Goal: Transaction & Acquisition: Purchase product/service

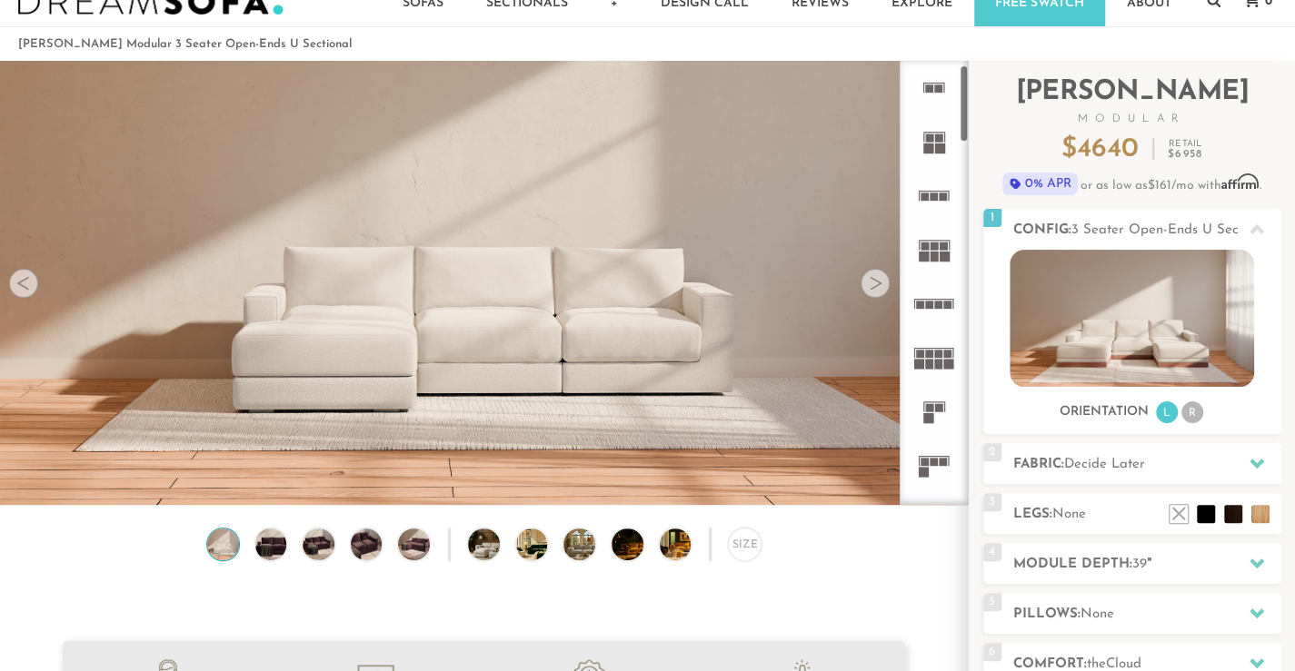
scroll to position [20055, 1280]
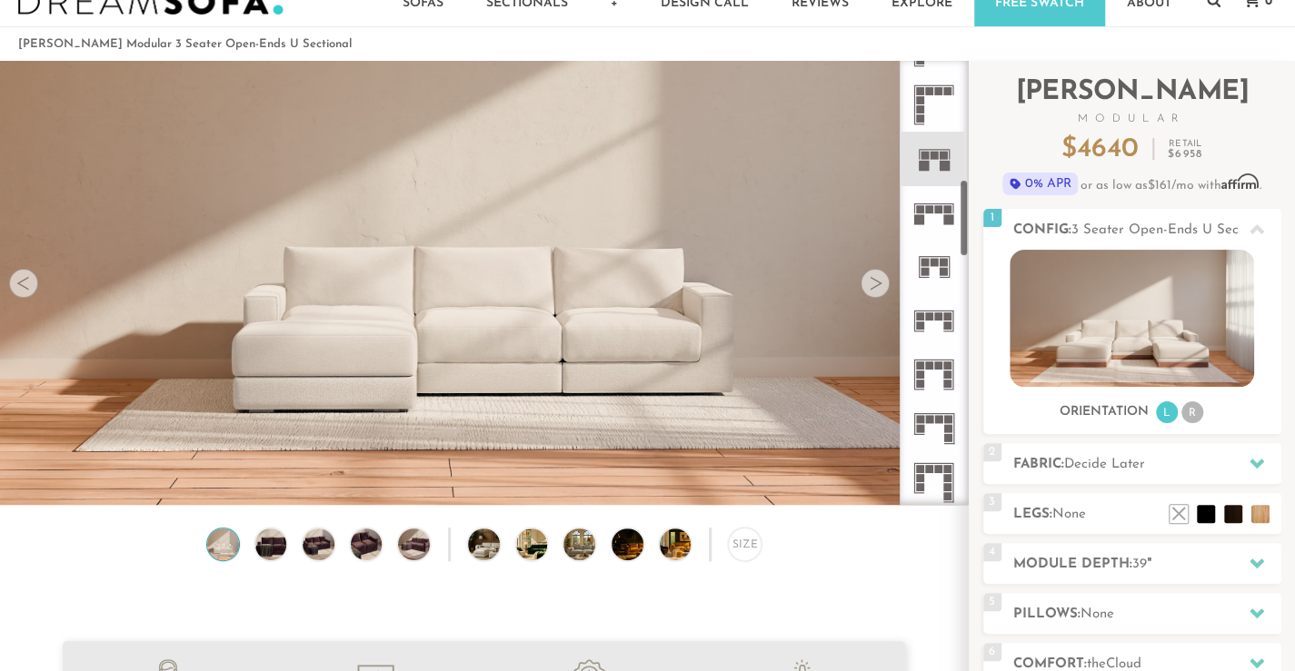
drag, startPoint x: 965, startPoint y: 96, endPoint x: 951, endPoint y: 218, distance: 122.5
click at [952, 217] on div at bounding box center [933, 283] width 69 height 444
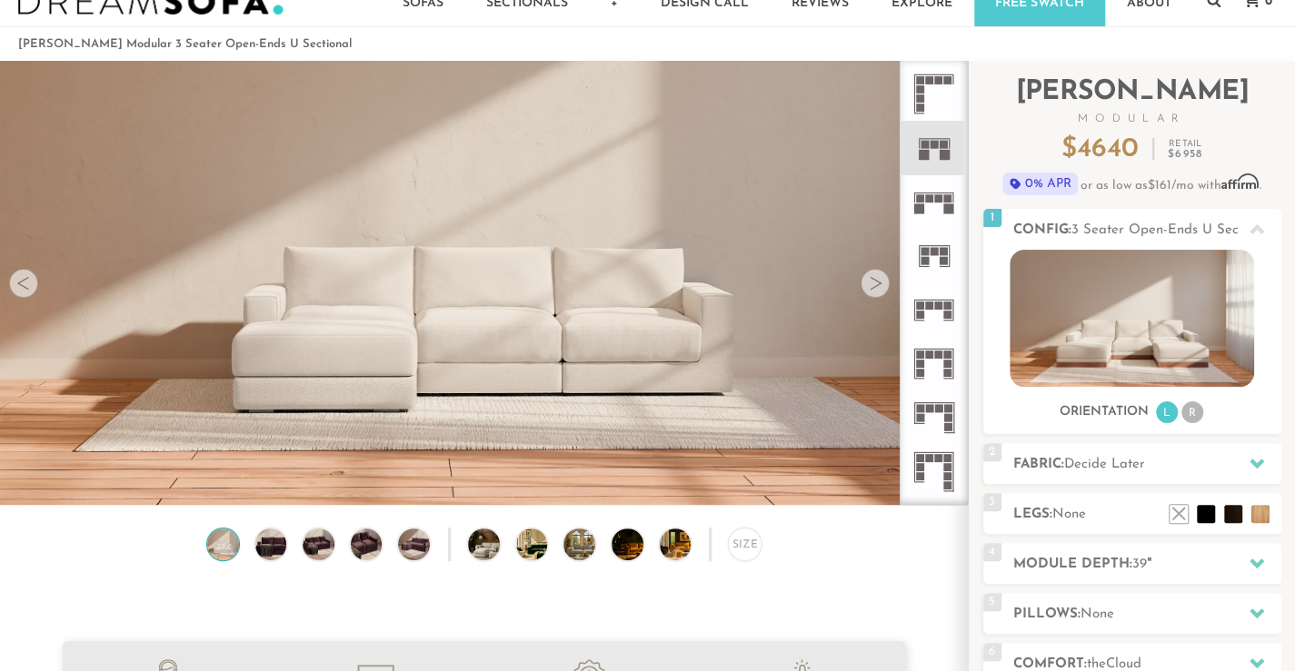
click at [934, 159] on icon at bounding box center [934, 148] width 54 height 54
click at [869, 290] on div at bounding box center [874, 283] width 29 height 29
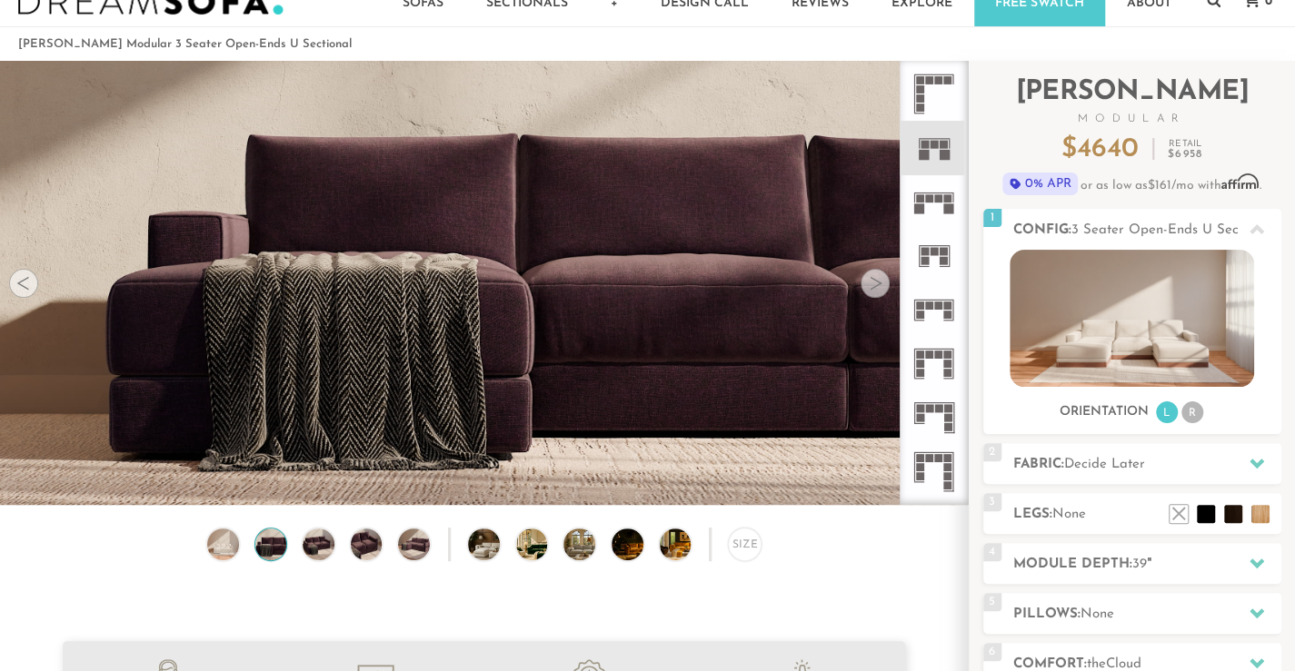
click at [869, 290] on div at bounding box center [874, 283] width 29 height 29
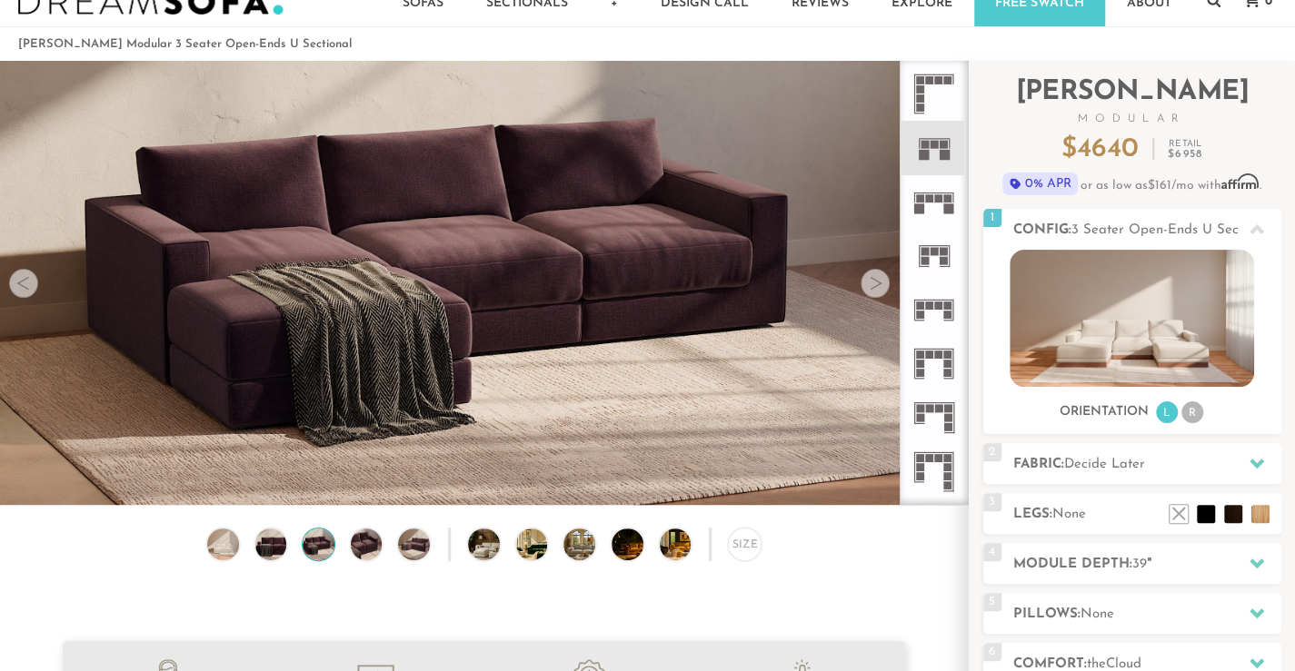
click at [869, 290] on div at bounding box center [874, 283] width 29 height 29
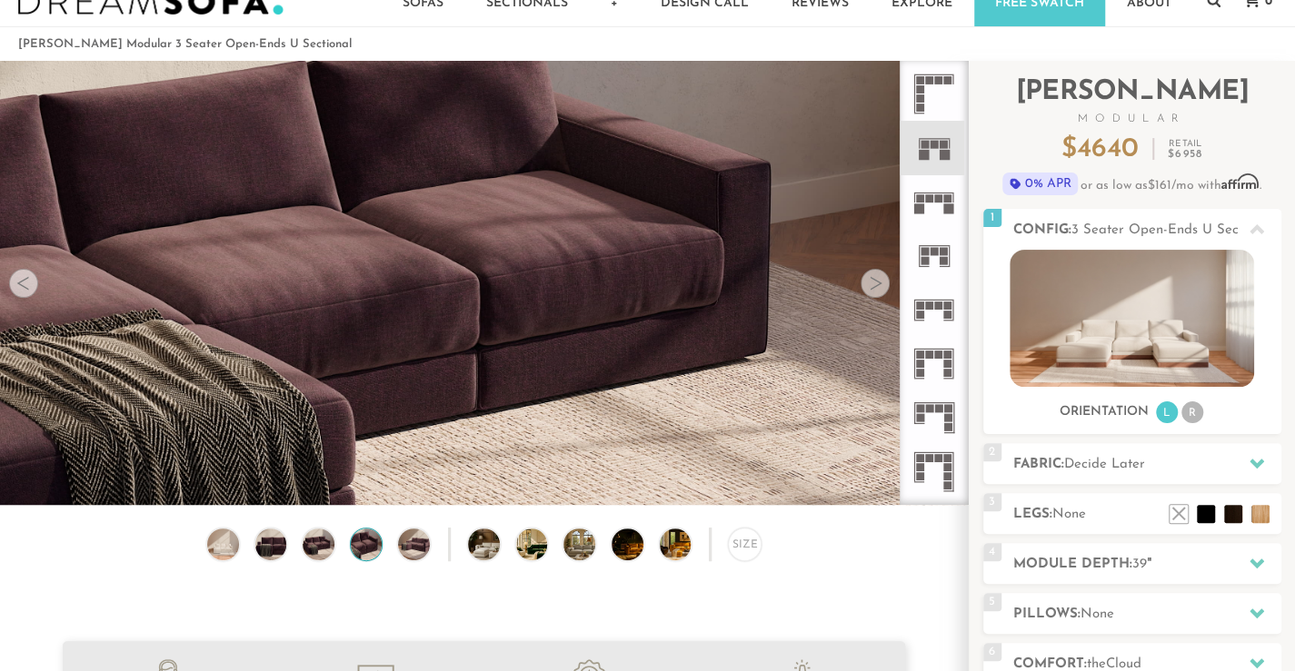
click at [869, 290] on div at bounding box center [874, 283] width 29 height 29
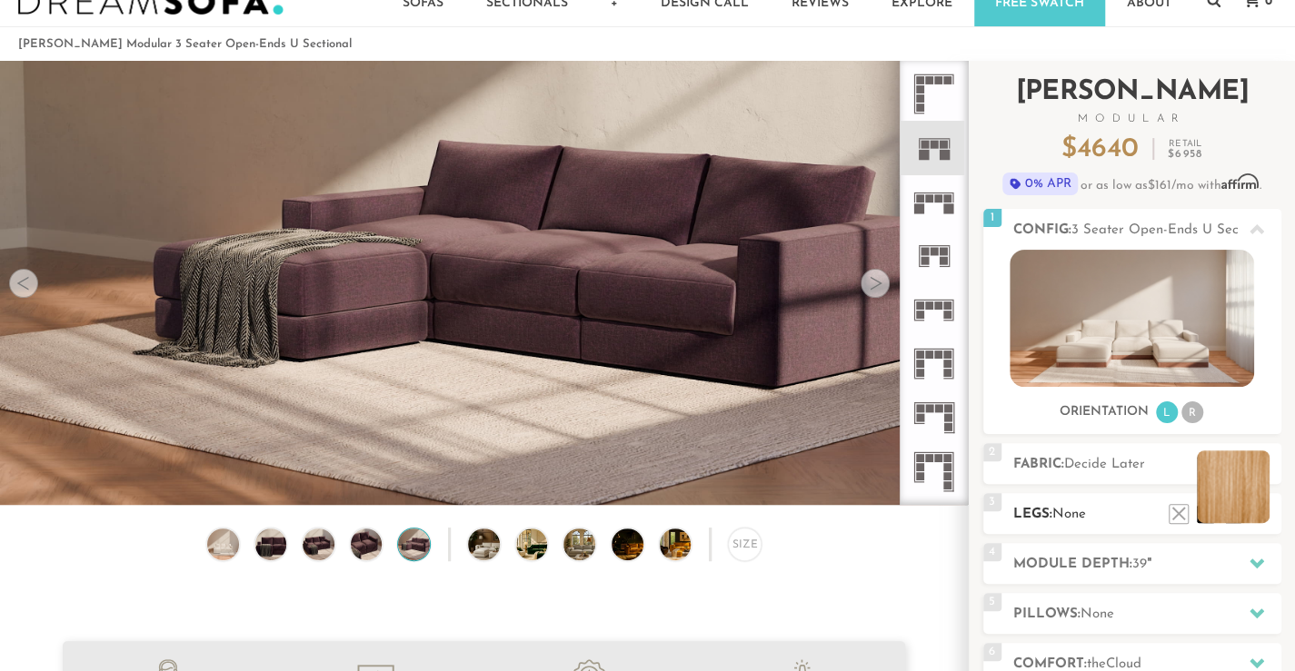
click at [1258, 513] on li at bounding box center [1233, 487] width 73 height 73
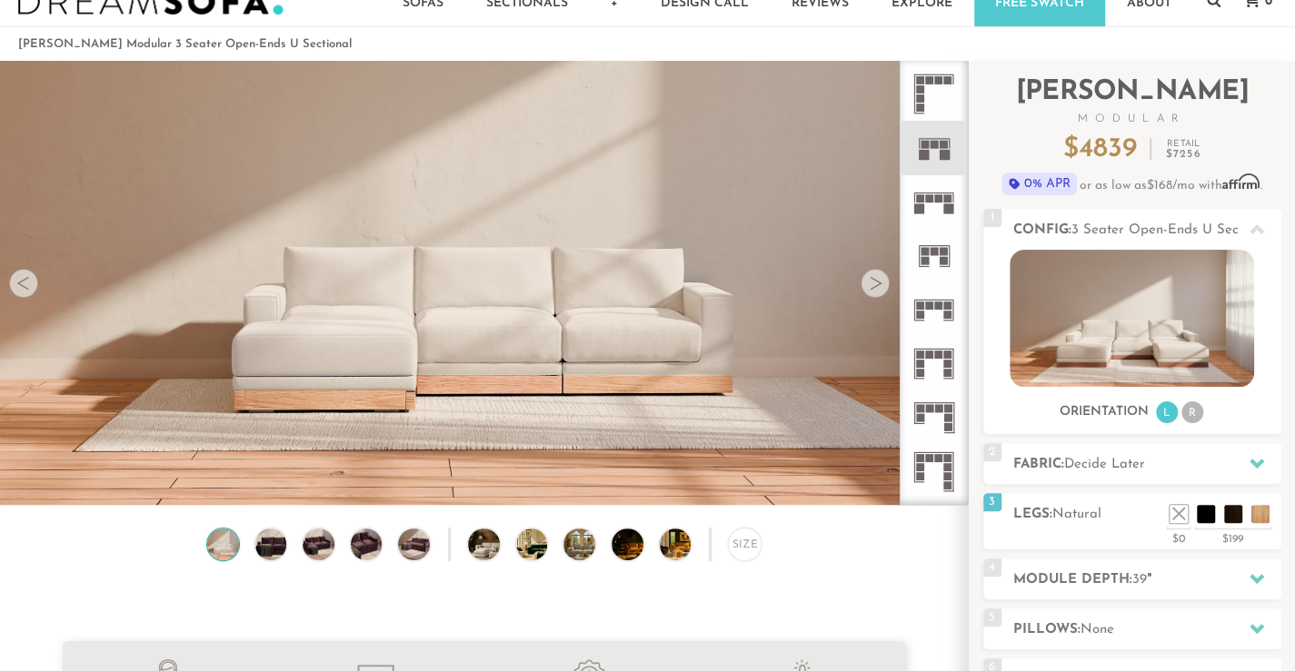
click at [935, 129] on icon at bounding box center [934, 148] width 54 height 54
click at [1175, 510] on li at bounding box center [1151, 487] width 73 height 73
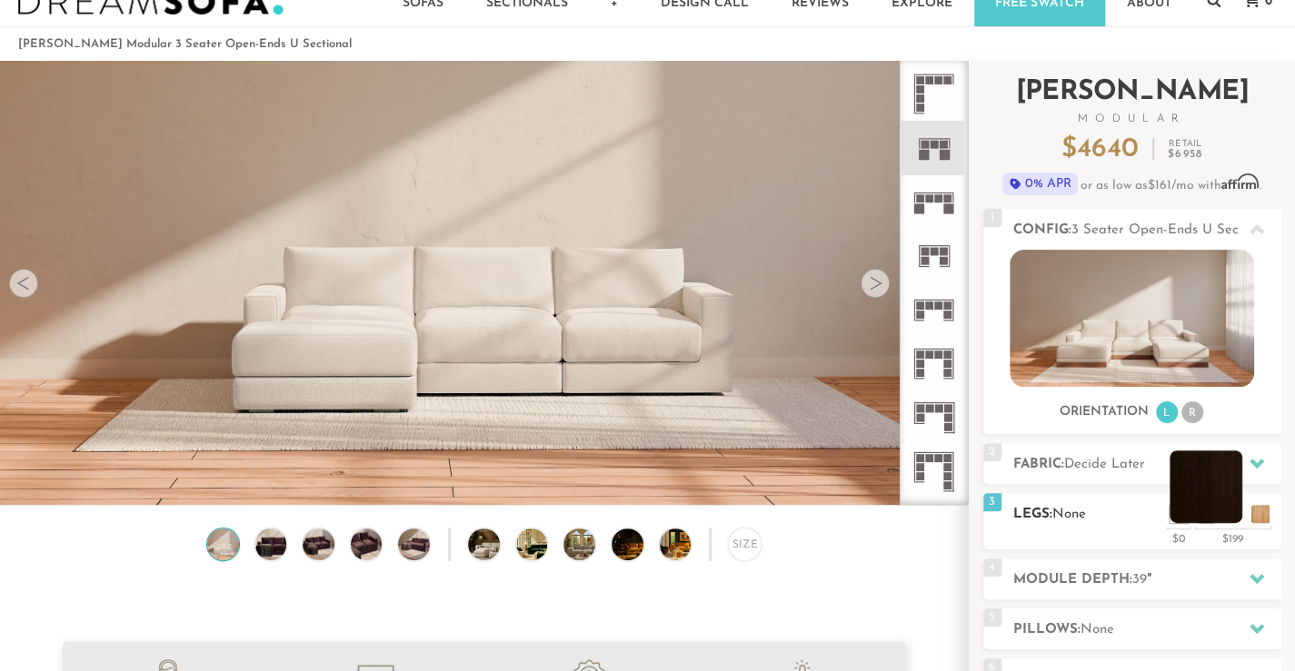
click at [1230, 510] on li at bounding box center [1205, 487] width 73 height 73
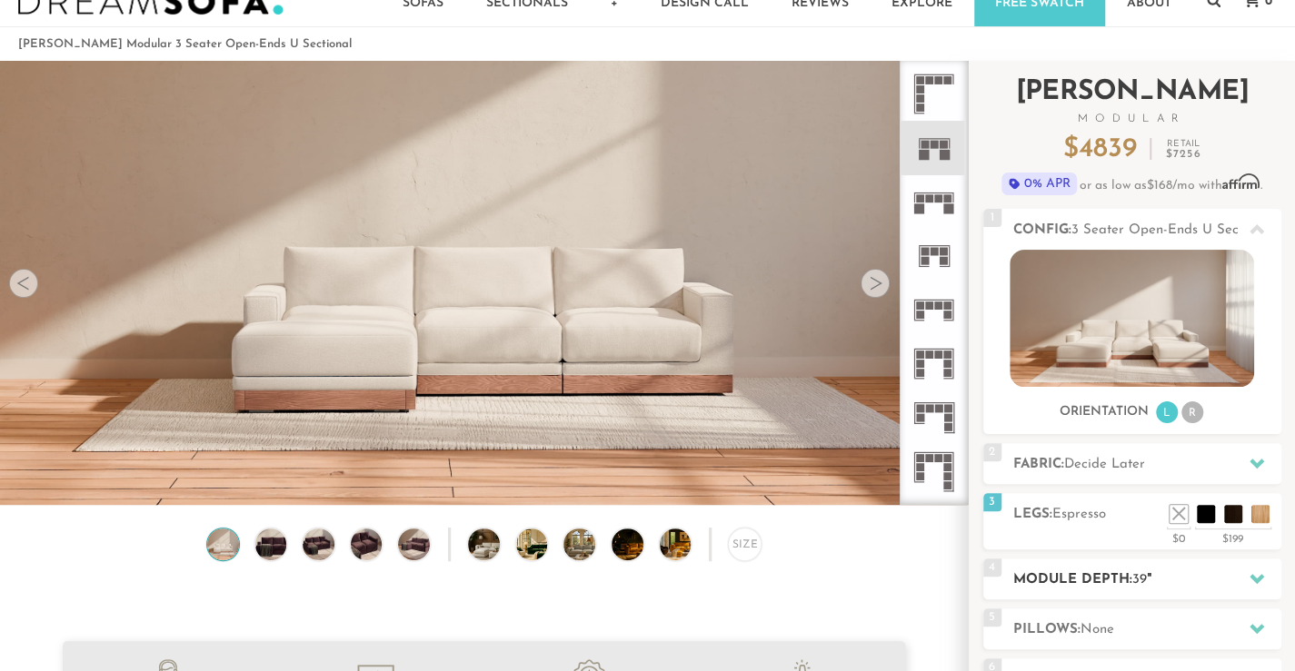
click at [1195, 580] on h2 "Module Depth: 39 "" at bounding box center [1147, 580] width 268 height 21
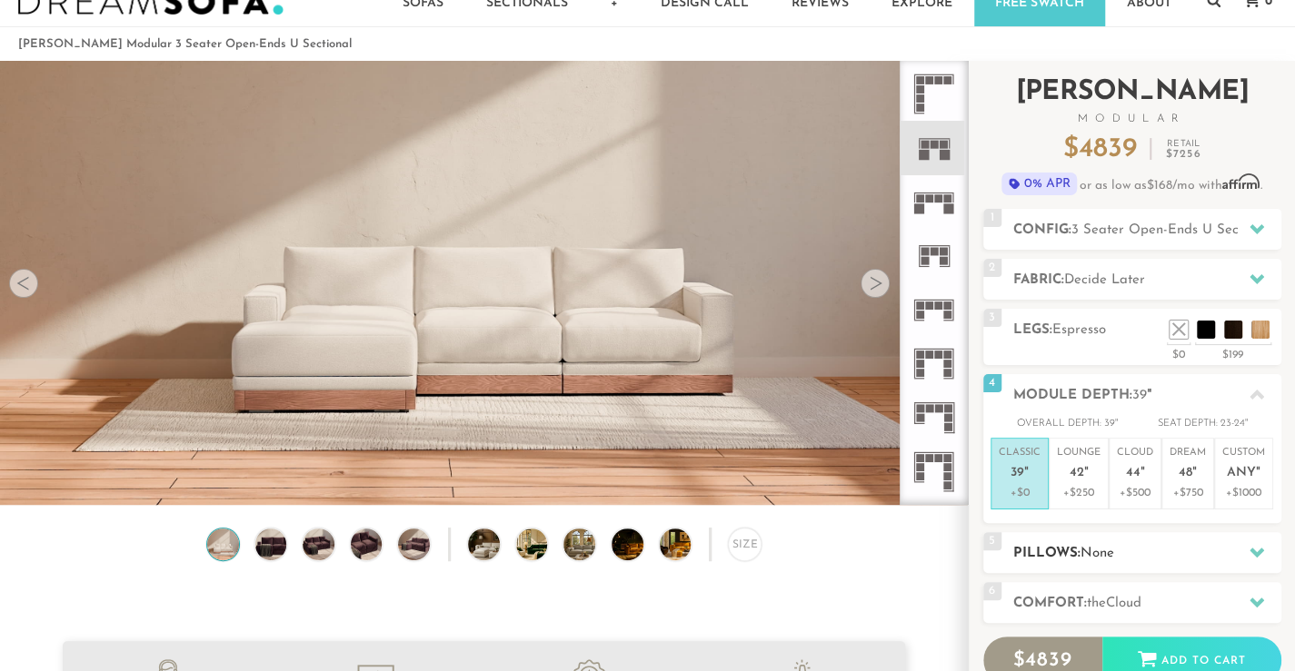
click at [1178, 550] on h2 "Pillows: None" at bounding box center [1147, 553] width 268 height 21
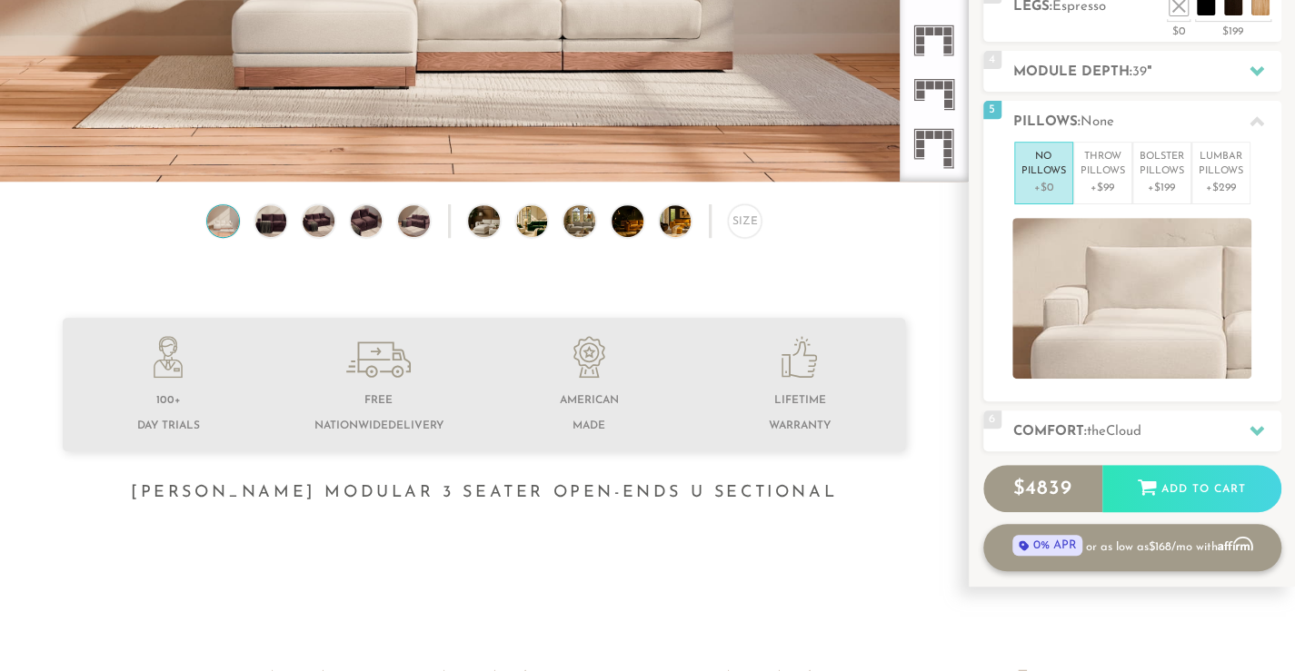
scroll to position [376, 0]
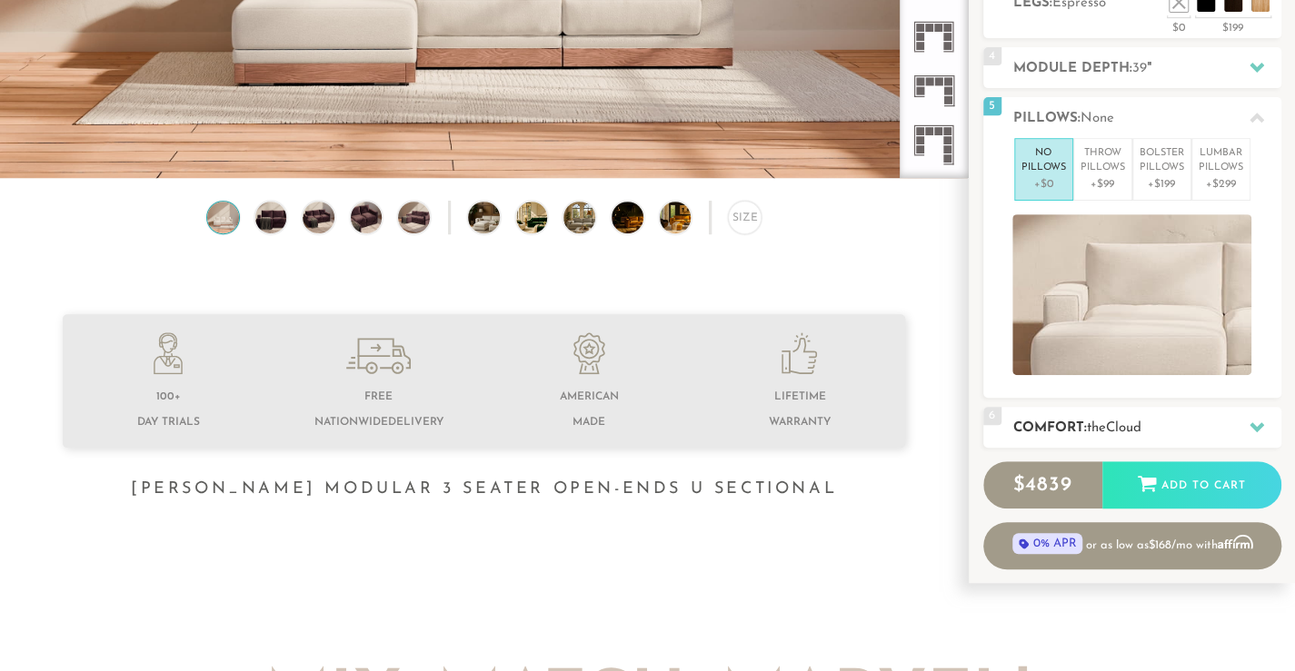
click at [1138, 432] on span "Cloud" at bounding box center [1123, 429] width 35 height 14
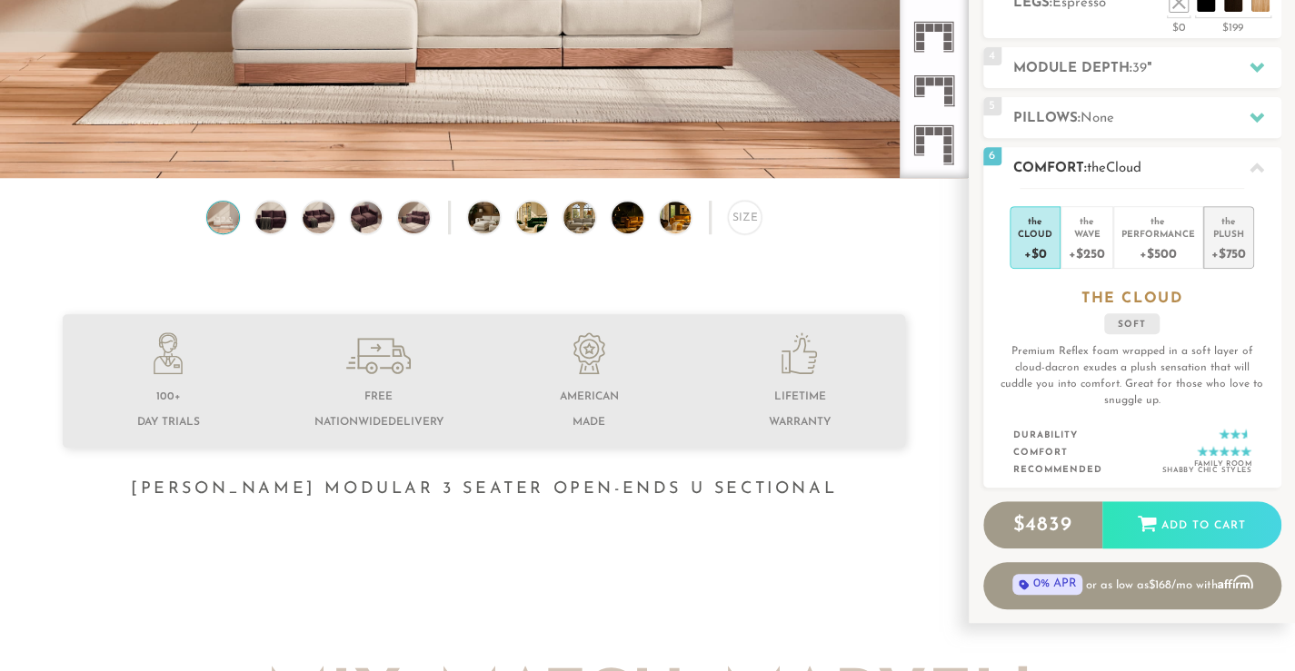
click at [1223, 243] on div "+$750" at bounding box center [1228, 253] width 35 height 26
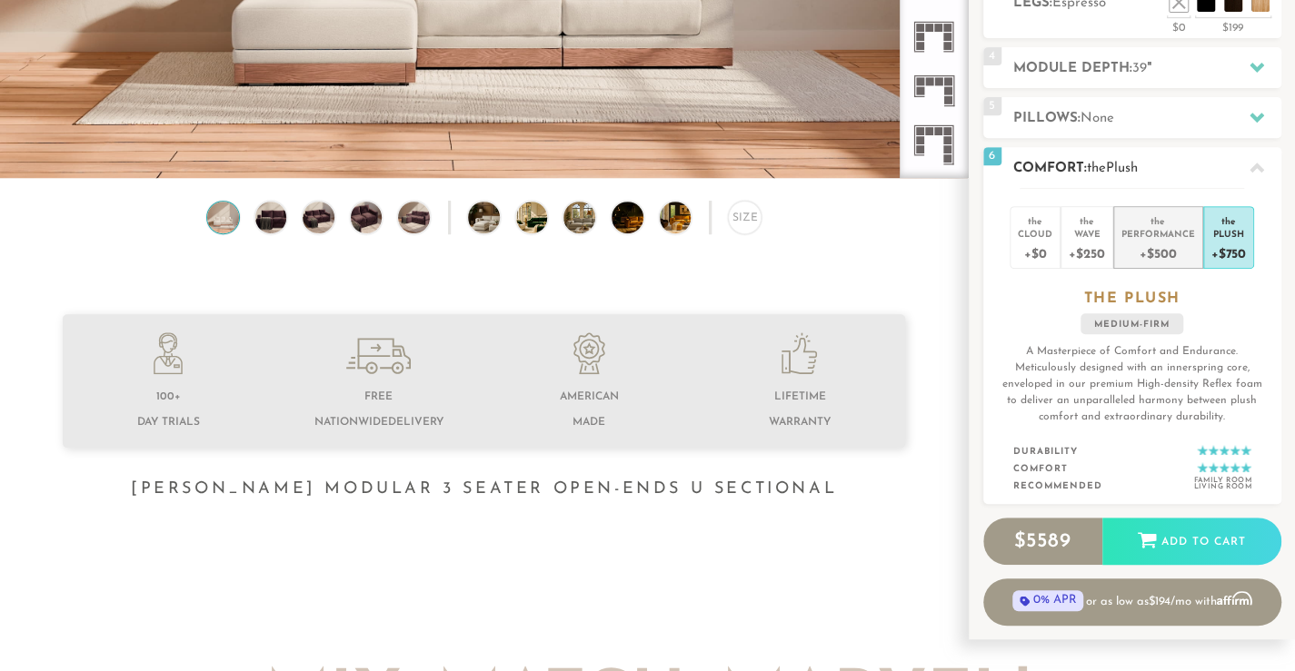
click at [1179, 235] on div "Performance" at bounding box center [1158, 233] width 74 height 13
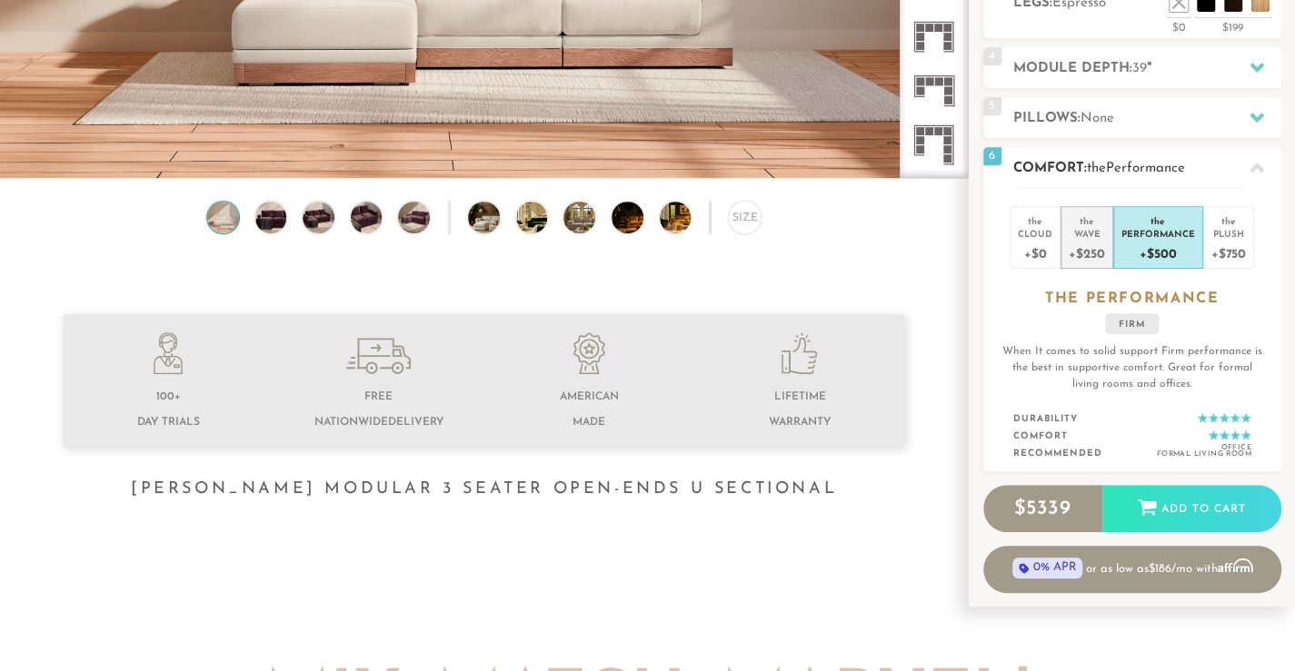
click at [1094, 212] on div "the" at bounding box center [1085, 218] width 35 height 18
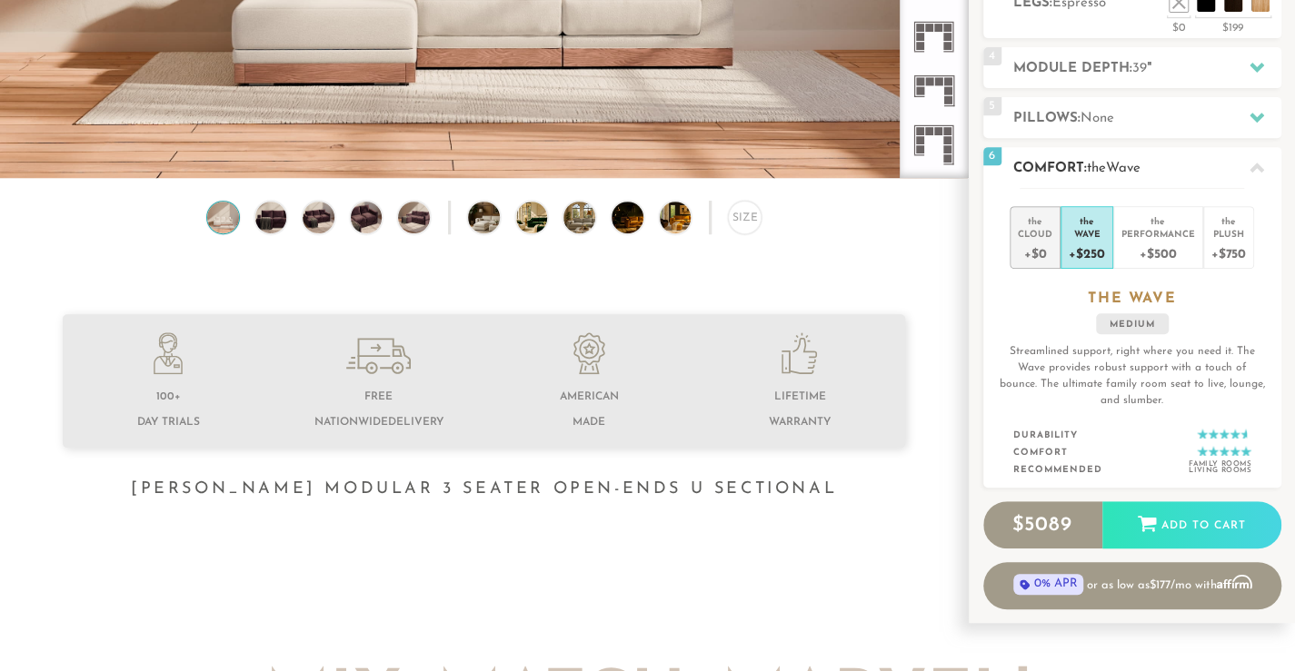
click at [1019, 214] on div "the" at bounding box center [1035, 218] width 35 height 18
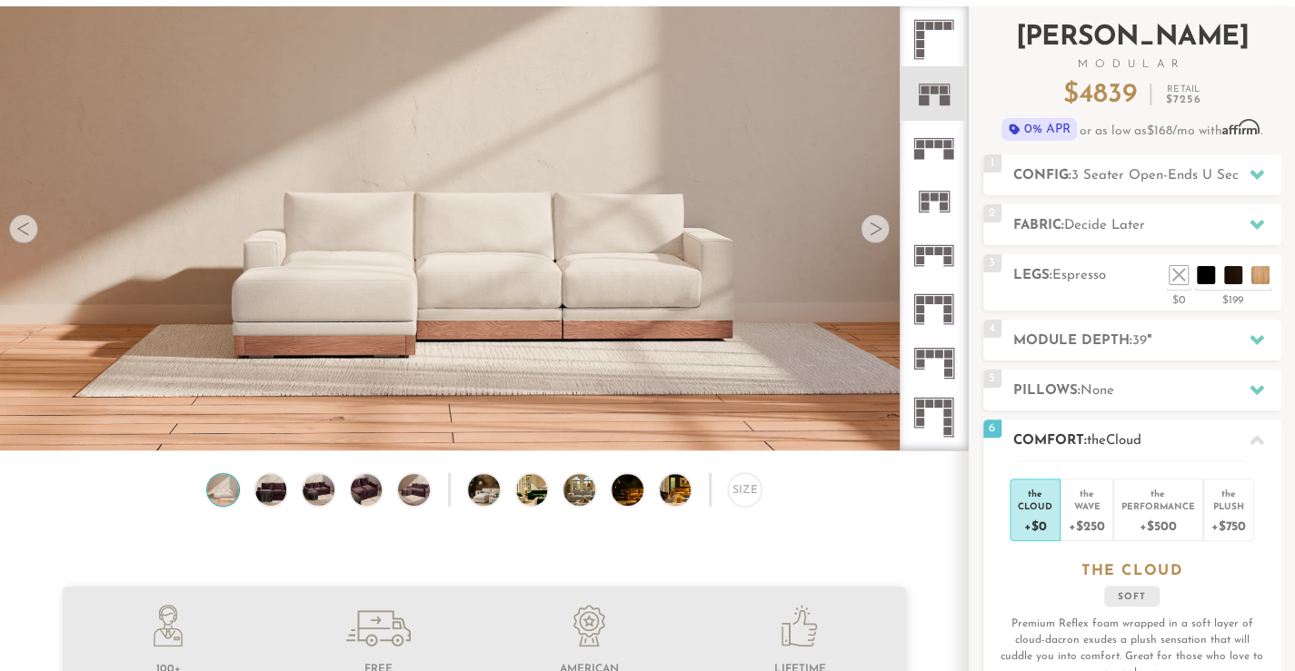
scroll to position [100, 0]
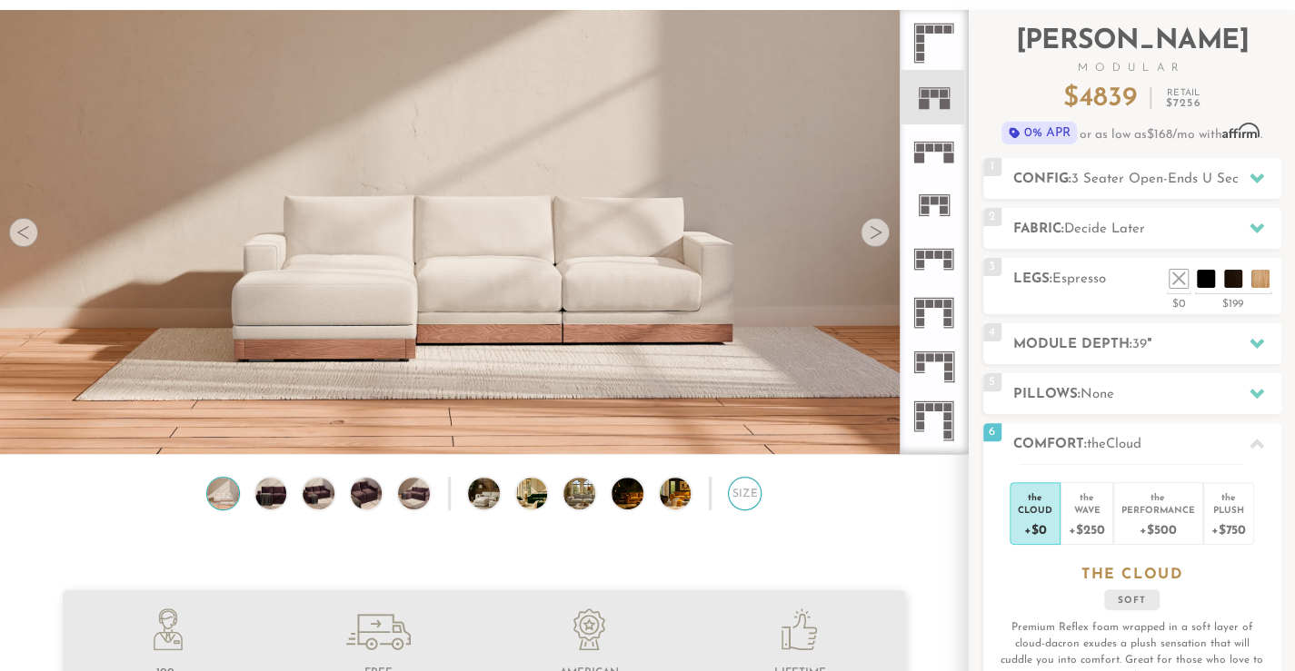
click at [744, 501] on div "Size" at bounding box center [745, 494] width 34 height 34
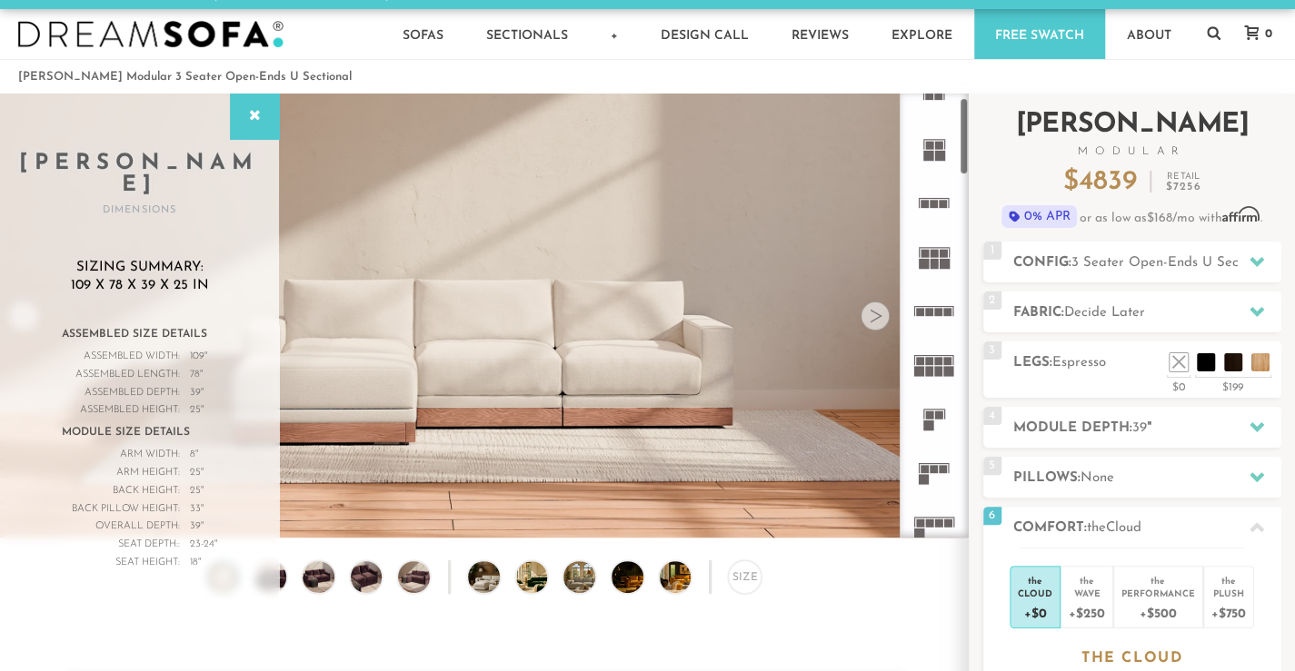
scroll to position [0, 0]
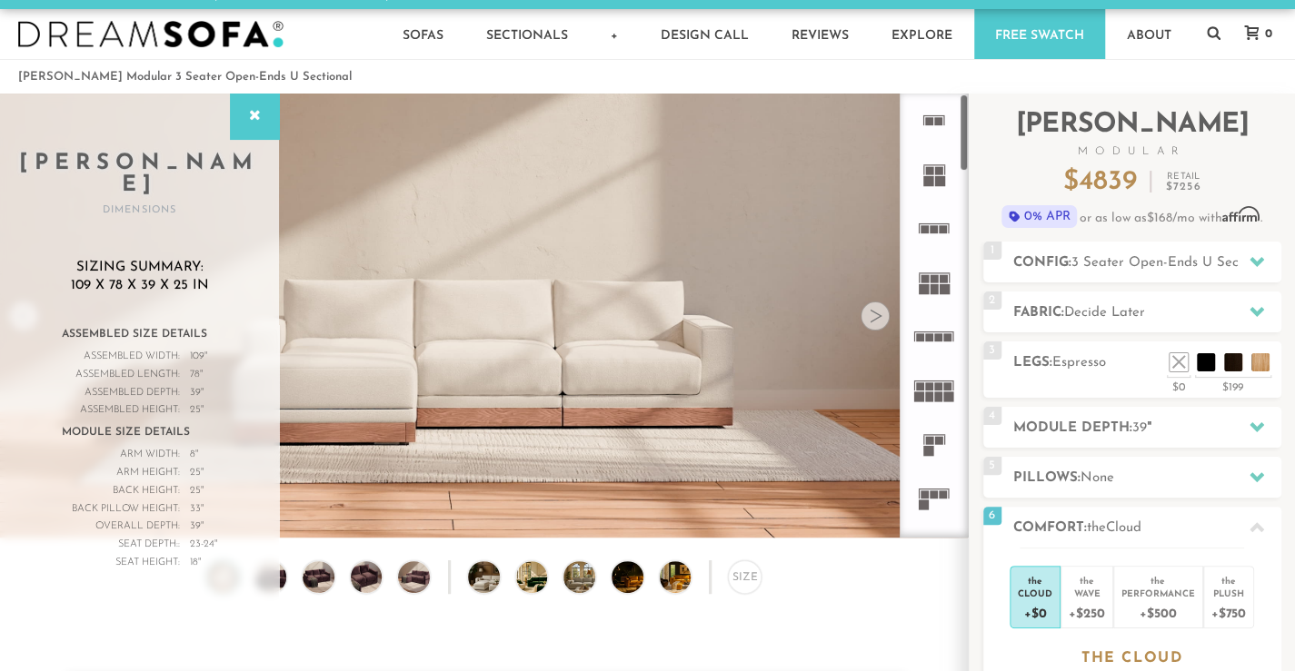
drag, startPoint x: 959, startPoint y: 225, endPoint x: 972, endPoint y: 87, distance: 138.7
click at [936, 224] on icon at bounding box center [934, 229] width 54 height 54
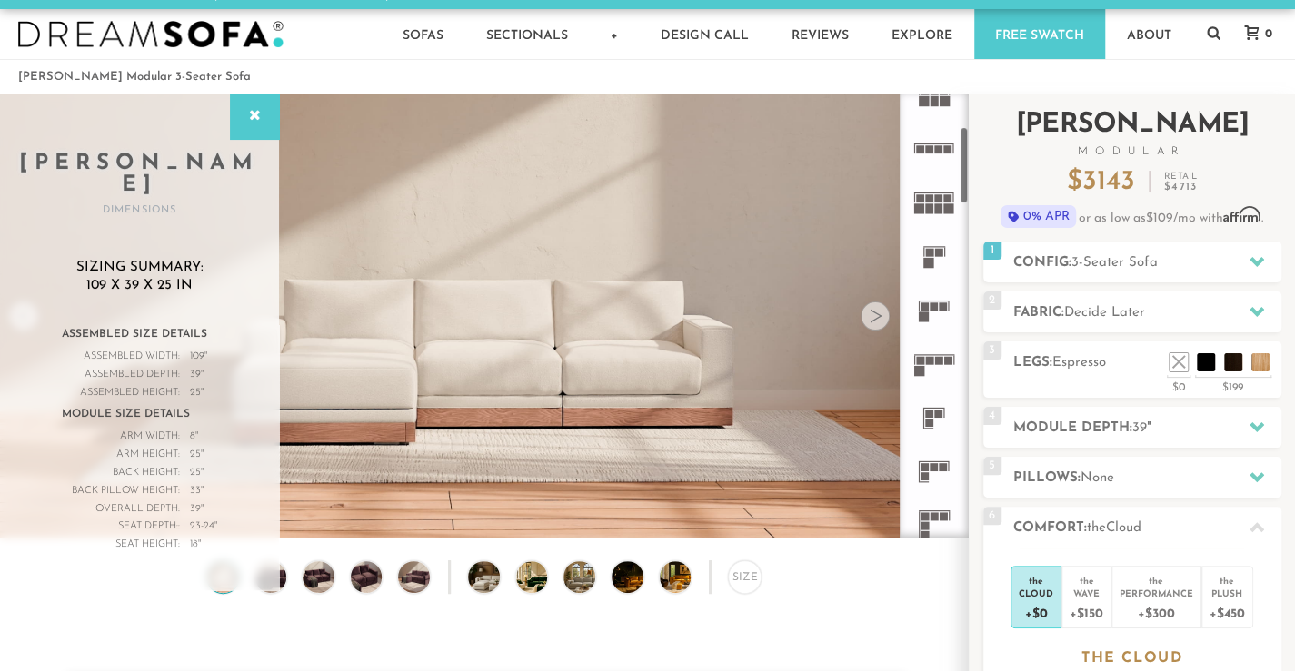
drag, startPoint x: 963, startPoint y: 129, endPoint x: 986, endPoint y: 161, distance: 39.1
click at [986, 161] on div "Introducing [PERSON_NAME] Modular $ 3143 Retail $ 4713 $ 3143 Retail $ 4713 0% …" at bounding box center [1132, 538] width 326 height 889
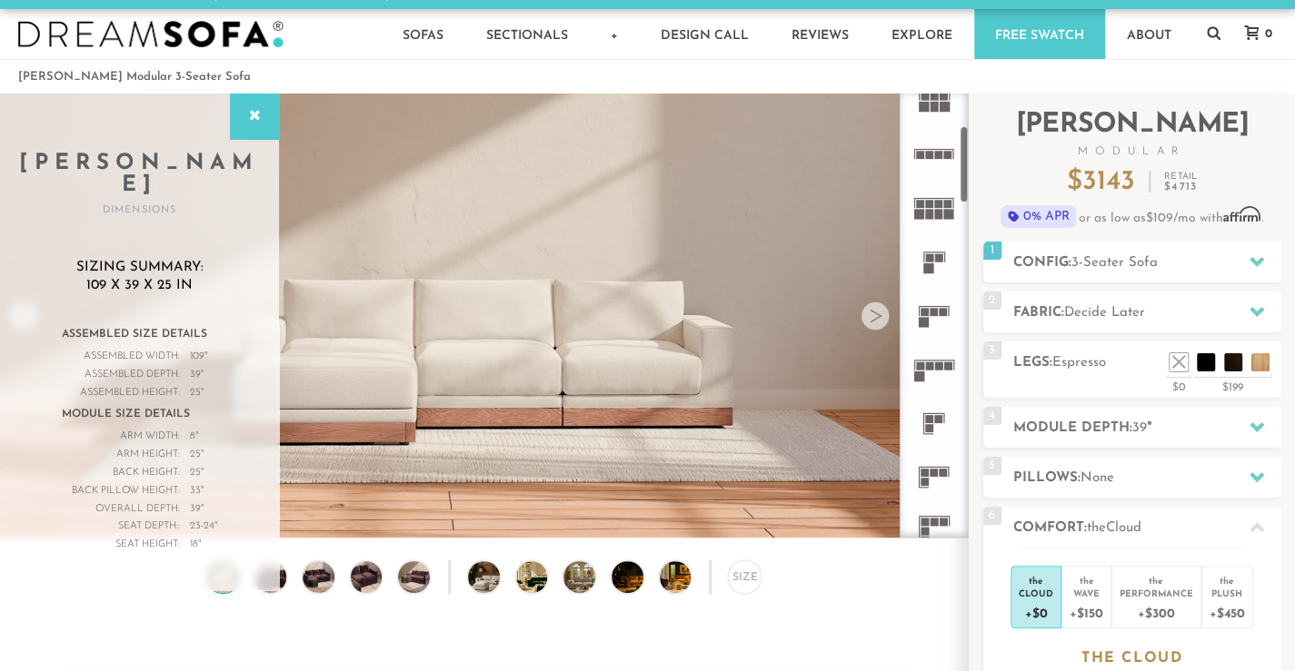
click at [931, 317] on icon at bounding box center [934, 316] width 54 height 54
